Goal: Find specific page/section: Find specific page/section

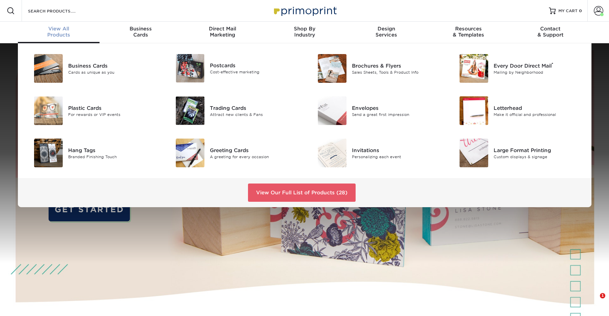
click at [51, 33] on div "View All Products" at bounding box center [59, 32] width 82 height 12
click at [278, 198] on link "View Our Full List of Products (28)" at bounding box center [302, 192] width 108 height 18
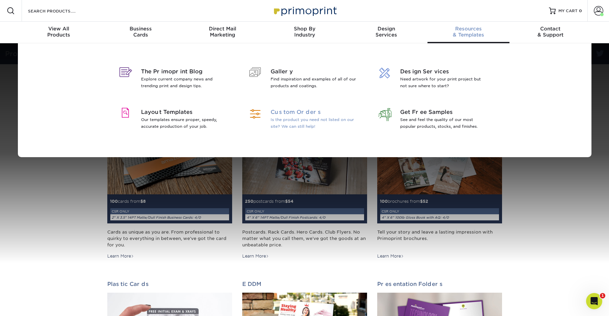
click at [298, 117] on p "Is the product you need not listed on our site? We can still help!" at bounding box center [314, 123] width 87 height 14
